Goal: Information Seeking & Learning: Learn about a topic

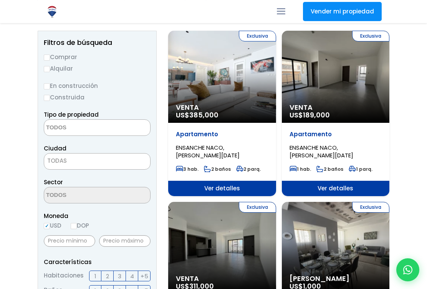
scroll to position [86, 0]
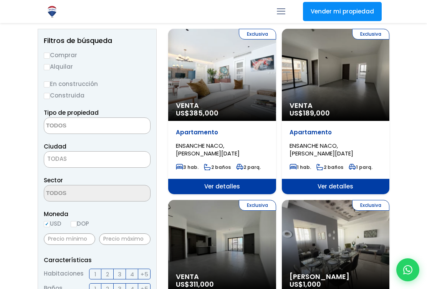
click at [116, 124] on textarea "Search" at bounding box center [81, 126] width 75 height 17
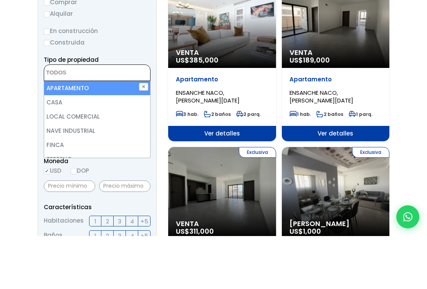
click at [125, 134] on li "APARTAMENTO" at bounding box center [97, 141] width 106 height 14
select select "apartment"
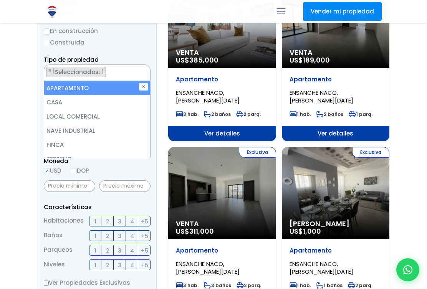
scroll to position [0, 0]
click at [75, 186] on input "text" at bounding box center [69, 187] width 51 height 12
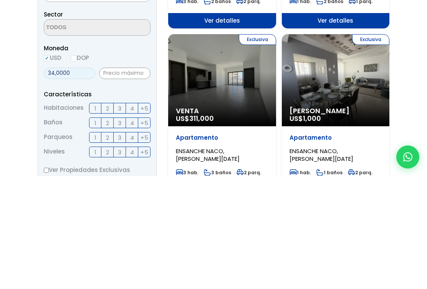
type input "340,000"
click at [128, 181] on input "text" at bounding box center [124, 187] width 51 height 12
type input "400,000"
click at [110, 216] on label "2" at bounding box center [107, 221] width 12 height 11
click at [0, 0] on input "2" at bounding box center [0, 0] width 0 height 0
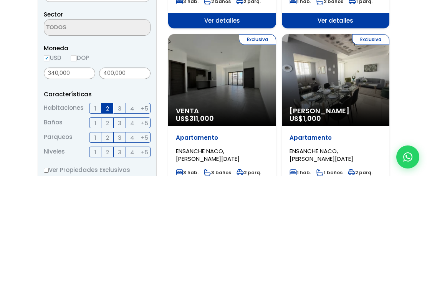
scroll to position [252, 0]
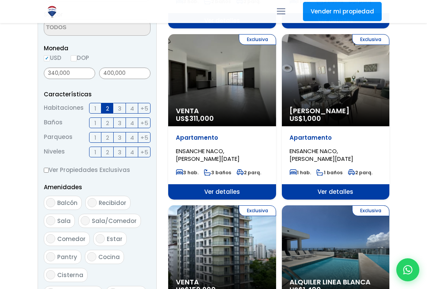
click at [110, 121] on label "2" at bounding box center [107, 123] width 12 height 11
click at [0, 0] on input "2" at bounding box center [0, 0] width 0 height 0
click at [109, 136] on label "2" at bounding box center [107, 137] width 12 height 11
click at [0, 0] on input "2" at bounding box center [0, 0] width 0 height 0
click at [147, 151] on span "+5" at bounding box center [145, 152] width 8 height 10
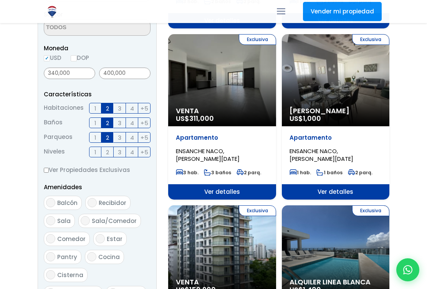
click at [0, 0] on input "+5" at bounding box center [0, 0] width 0 height 0
click at [50, 167] on label "Ver Propiedades Exclusivas" at bounding box center [97, 170] width 107 height 10
click at [49, 168] on input "Ver Propiedades Exclusivas" at bounding box center [46, 170] width 5 height 5
checkbox input "true"
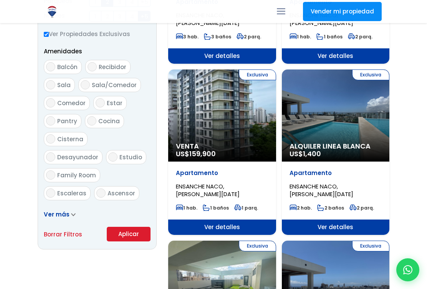
scroll to position [389, 0]
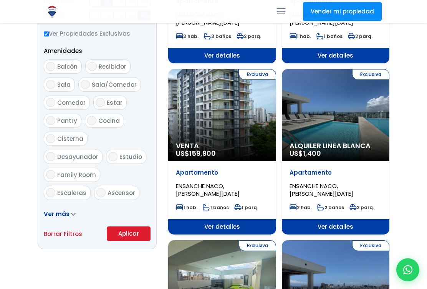
click at [128, 233] on button "Aplicar" at bounding box center [129, 234] width 44 height 15
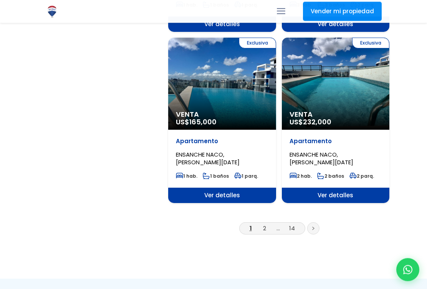
scroll to position [1290, 0]
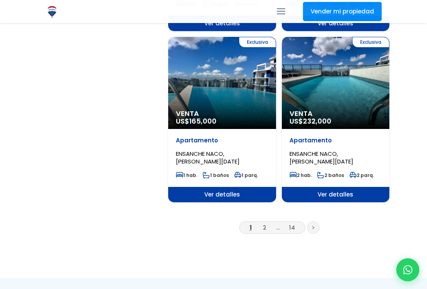
click at [317, 224] on link at bounding box center [313, 228] width 12 height 12
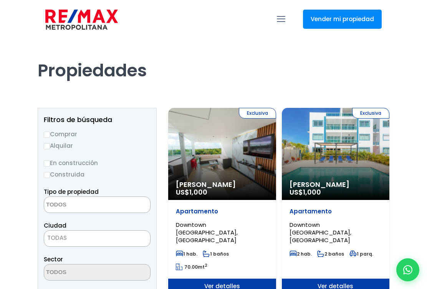
select select
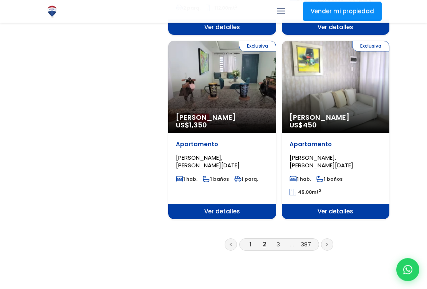
scroll to position [1350, 0]
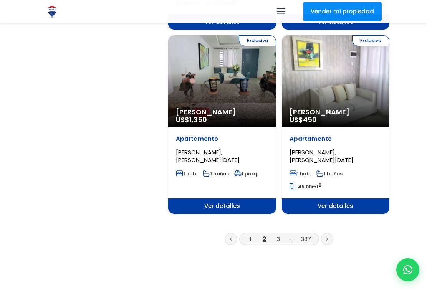
click at [333, 233] on link at bounding box center [327, 239] width 12 height 12
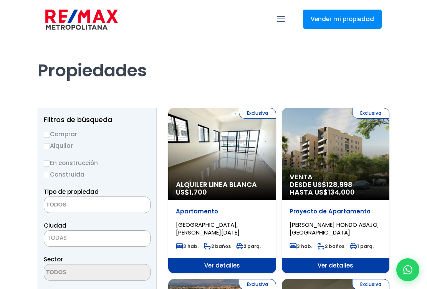
select select
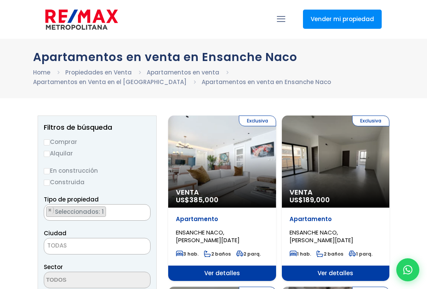
scroll to position [1304, 0]
